Goal: Information Seeking & Learning: Learn about a topic

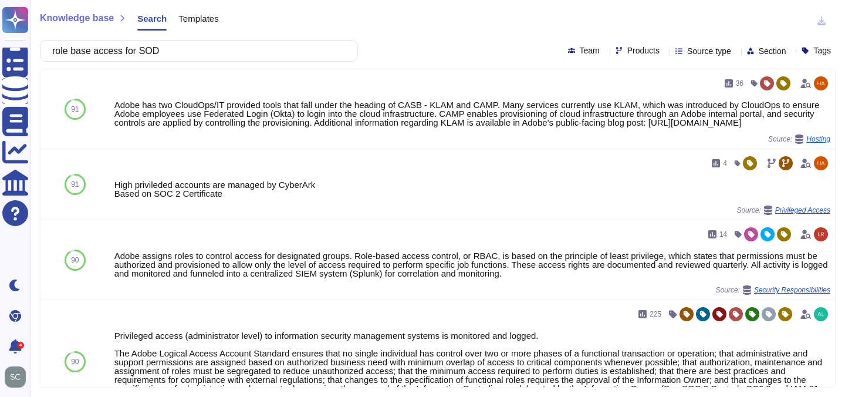
click at [165, 54] on input "role base access for SOD" at bounding box center [195, 50] width 299 height 21
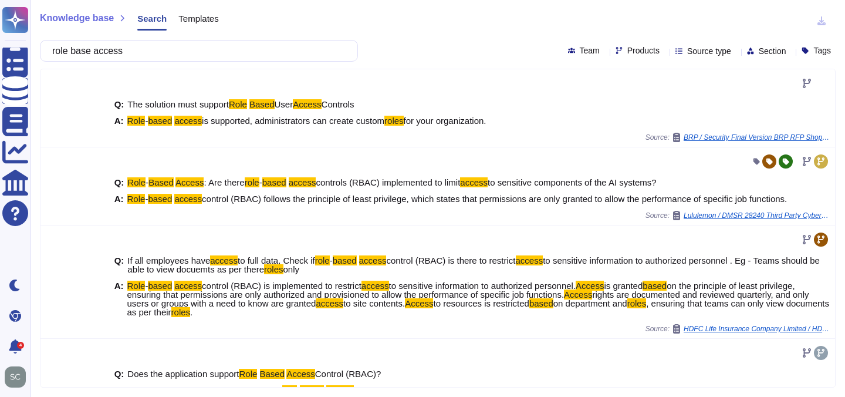
type input "role base access"
drag, startPoint x: 143, startPoint y: 49, endPoint x: 58, endPoint y: 48, distance: 85.1
click at [58, 48] on input "role base access" at bounding box center [195, 50] width 299 height 21
click at [100, 53] on input "role base access" at bounding box center [195, 50] width 299 height 21
drag, startPoint x: 133, startPoint y: 50, endPoint x: 57, endPoint y: 44, distance: 76.6
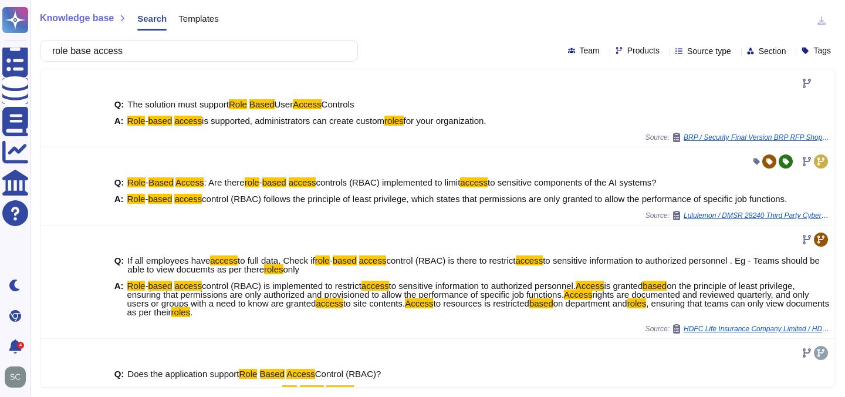
click at [57, 44] on input "role base access" at bounding box center [195, 50] width 299 height 21
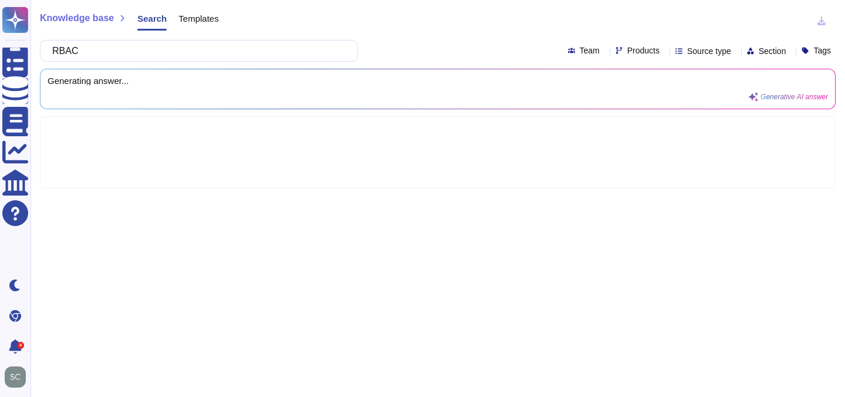
type input "RBAC"
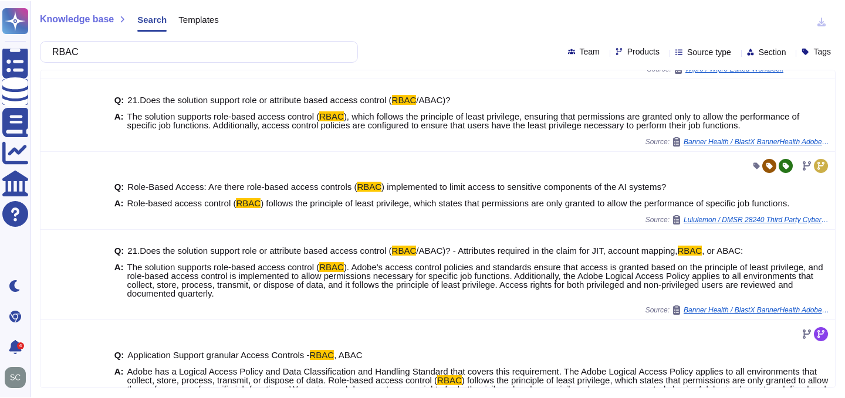
scroll to position [228, 0]
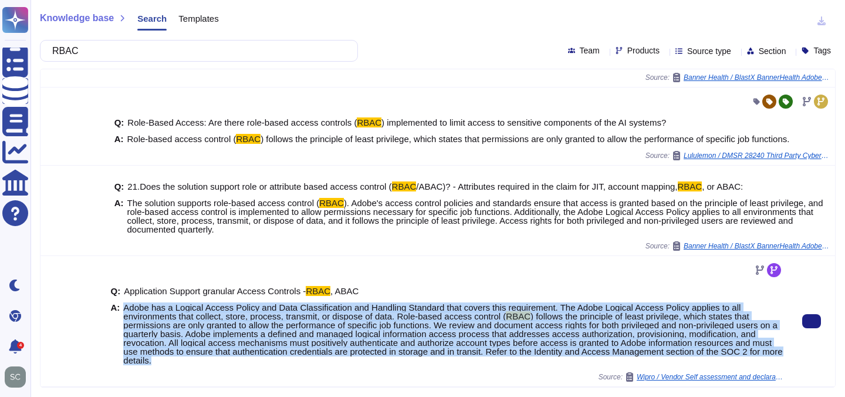
drag, startPoint x: 124, startPoint y: 315, endPoint x: 229, endPoint y: 376, distance: 122.0
click at [229, 372] on div "Q: Application Support granular Access Controls - RBAC , ABAC A: Adobe has a Lo…" at bounding box center [447, 325] width 672 height 93
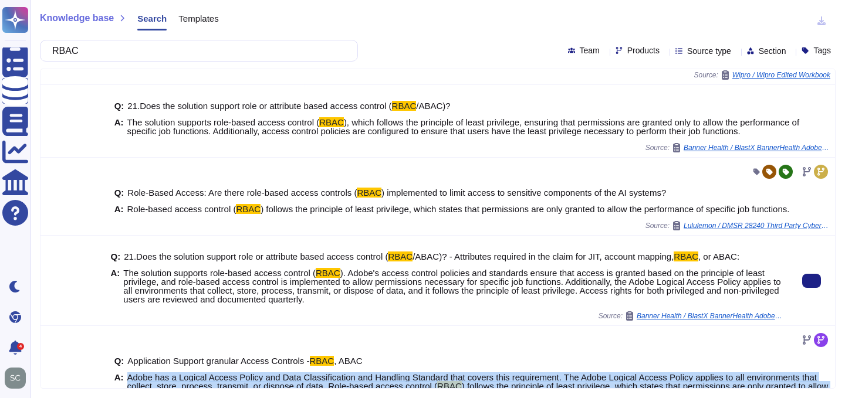
scroll to position [0, 0]
